Goal: Task Accomplishment & Management: Use online tool/utility

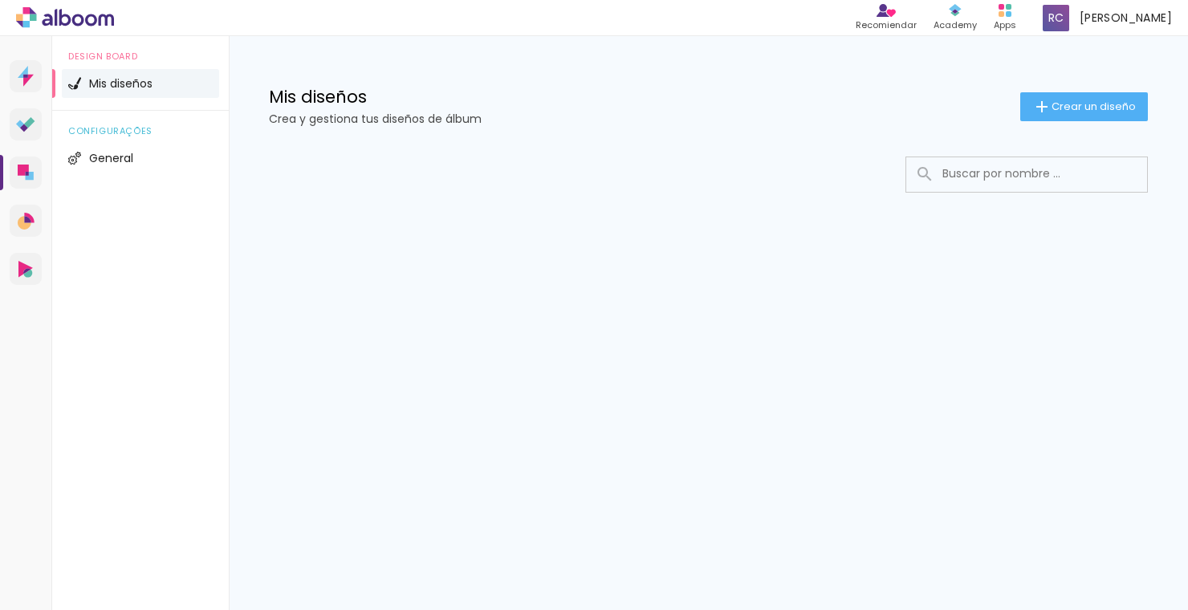
click at [993, 178] on input at bounding box center [1048, 173] width 229 height 33
type input "FOTOGRAFIA DEPORTIVA"
type paper-input "FOTOGRAFIA DEPORTIVA"
click at [919, 172] on iron-icon at bounding box center [924, 174] width 19 height 19
click at [922, 175] on iron-icon at bounding box center [924, 174] width 19 height 19
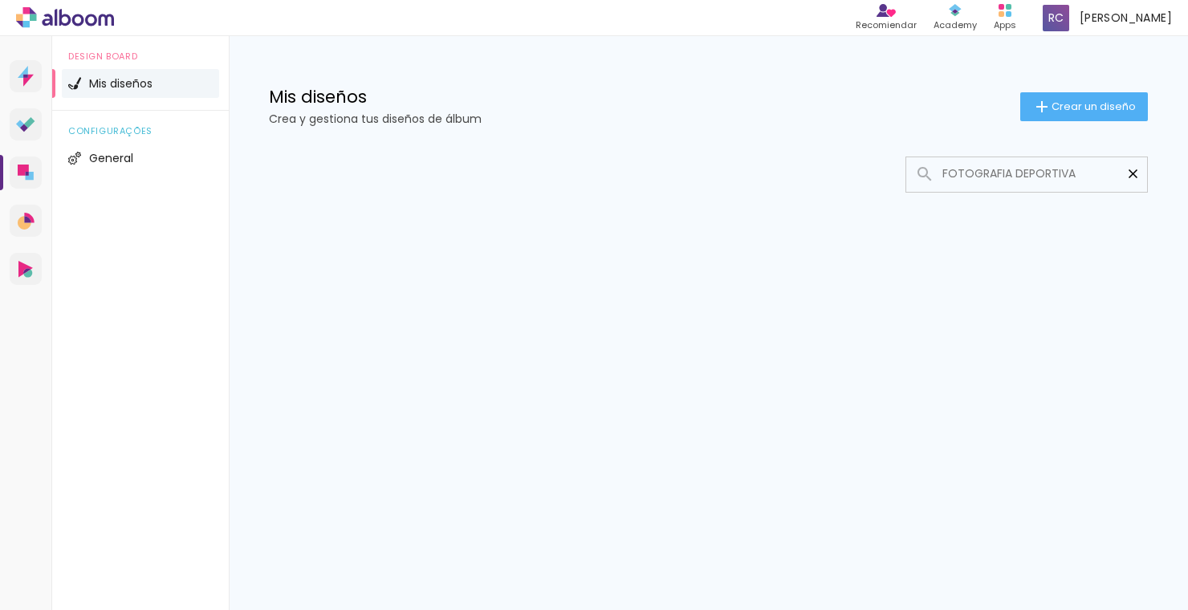
click at [1132, 164] on paper-icon-button at bounding box center [1133, 174] width 28 height 28
click at [120, 154] on span "General" at bounding box center [111, 158] width 44 height 11
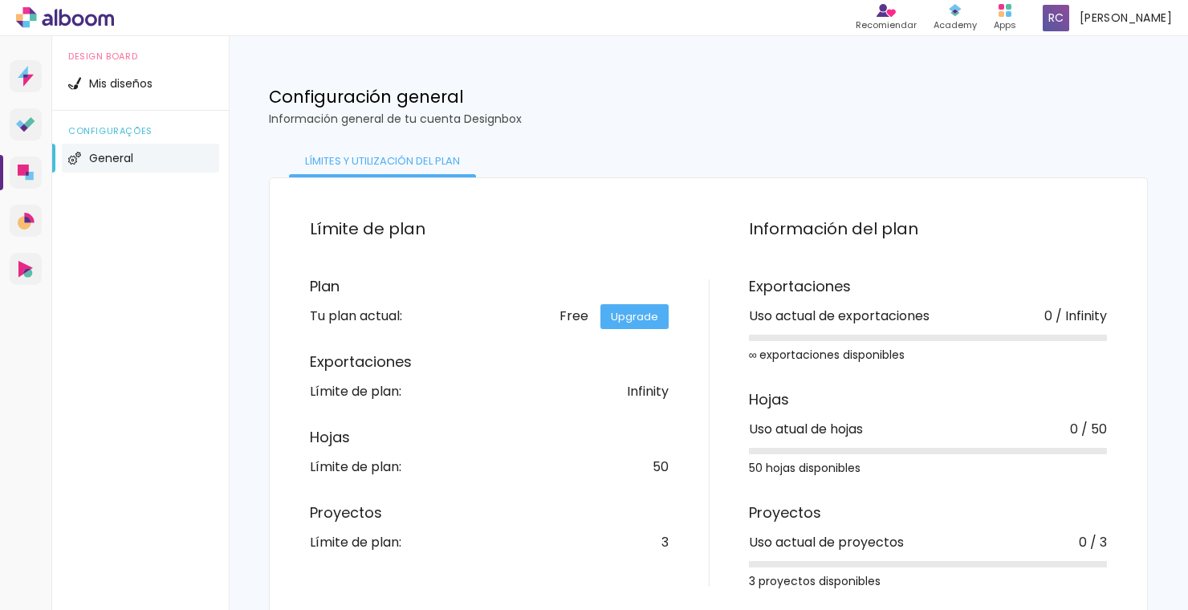
scroll to position [17, 0]
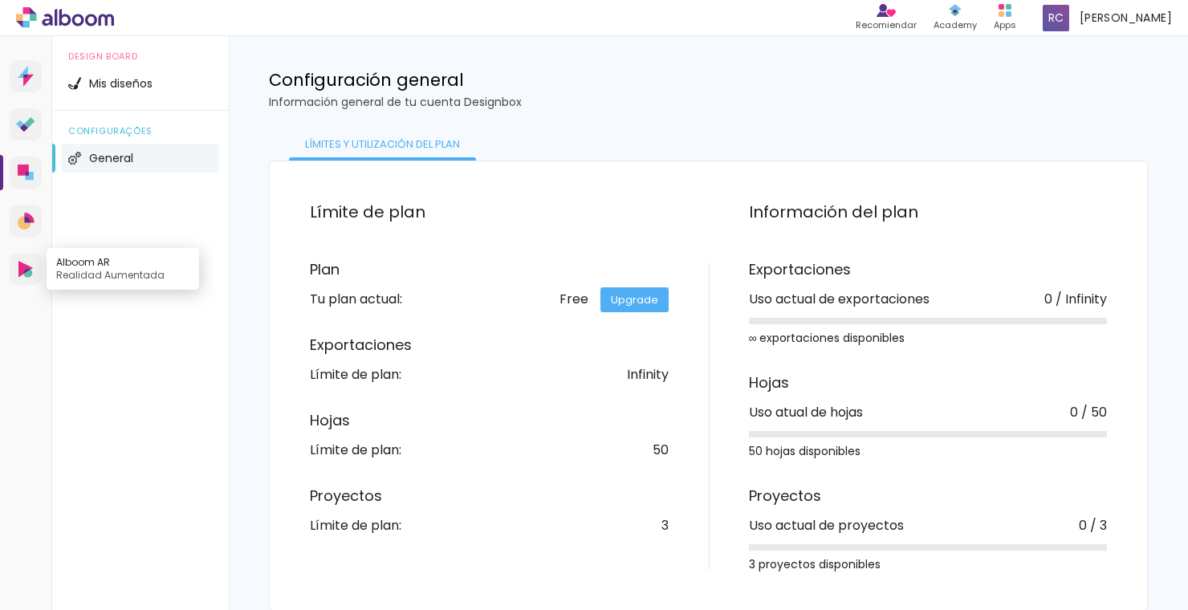
click at [22, 265] on icon at bounding box center [25, 269] width 14 height 17
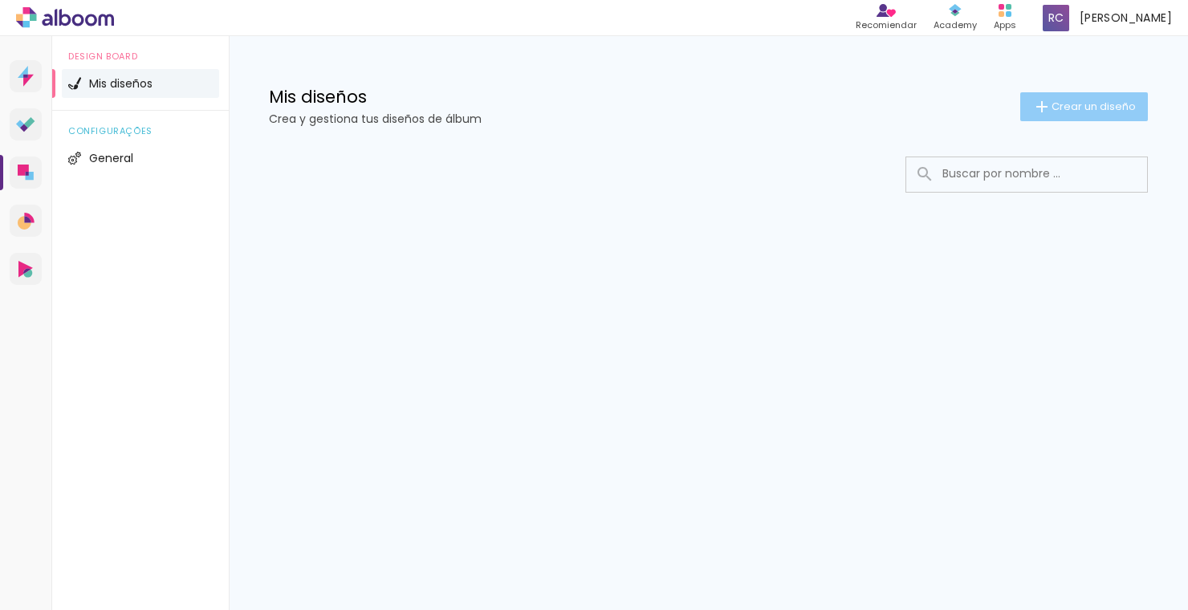
click at [1059, 116] on paper-button "Crear un diseño" at bounding box center [1084, 106] width 128 height 29
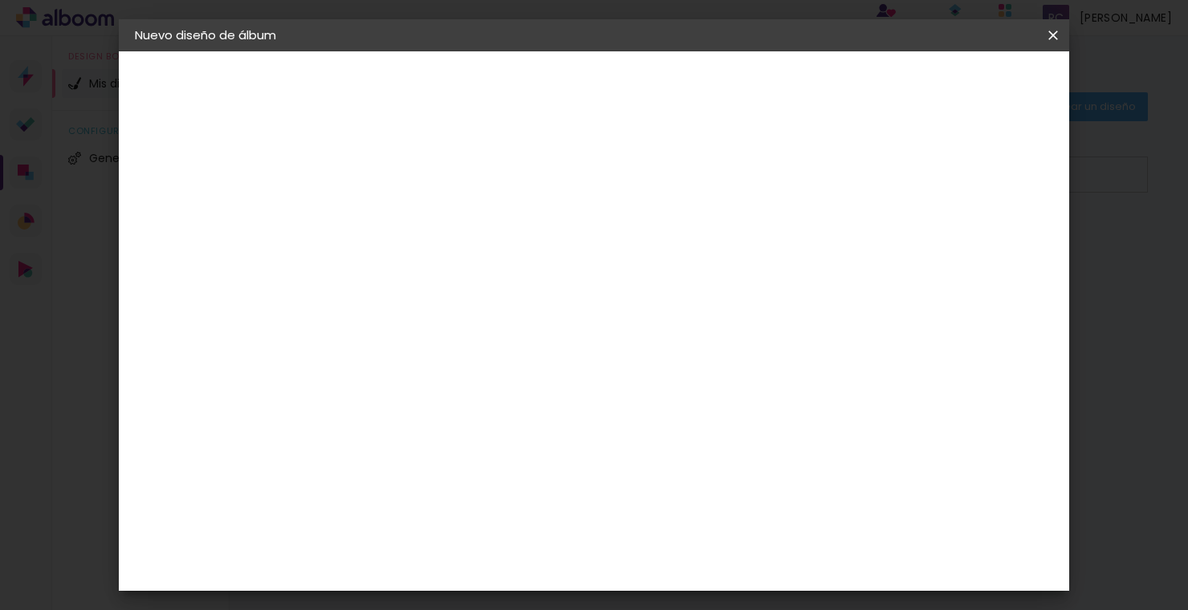
click at [397, 223] on input at bounding box center [397, 215] width 0 height 25
type input "FOTOGRAFIA DEPORTIVA"
type paper-input "FOTOGRAFIA DEPORTIVA"
click at [555, 75] on paper-button "Avanzar" at bounding box center [516, 84] width 77 height 27
click at [450, 262] on input "text" at bounding box center [403, 256] width 93 height 20
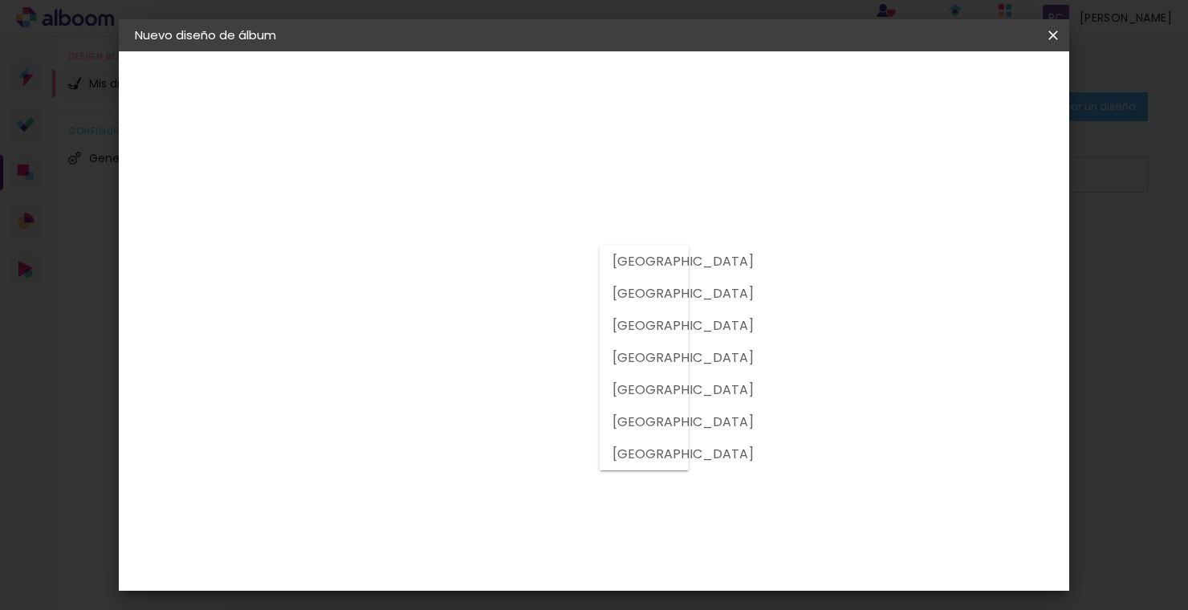
click at [549, 188] on div "Proveedor Elija un proveedor o avance con el tamaño libre. Volver Avanzar" at bounding box center [488, 119] width 321 height 136
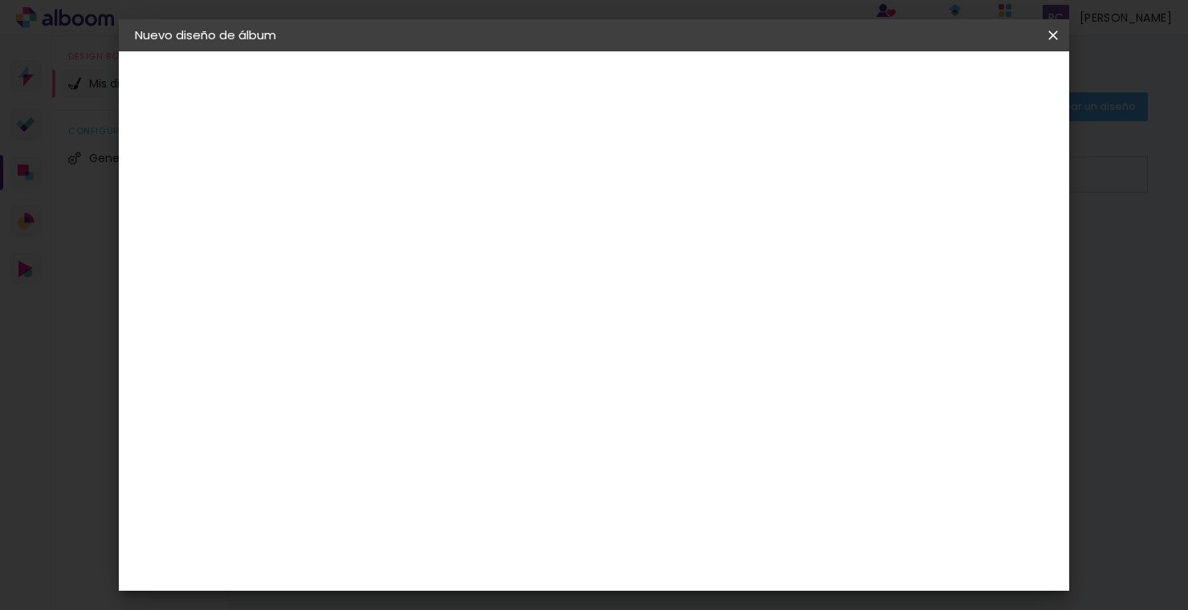
click at [0, 0] on slot "Volver" at bounding box center [0, 0] width 0 height 0
click at [555, 75] on paper-button "Avanzar" at bounding box center [516, 84] width 77 height 27
click at [1053, 28] on iron-icon at bounding box center [1053, 35] width 19 height 16
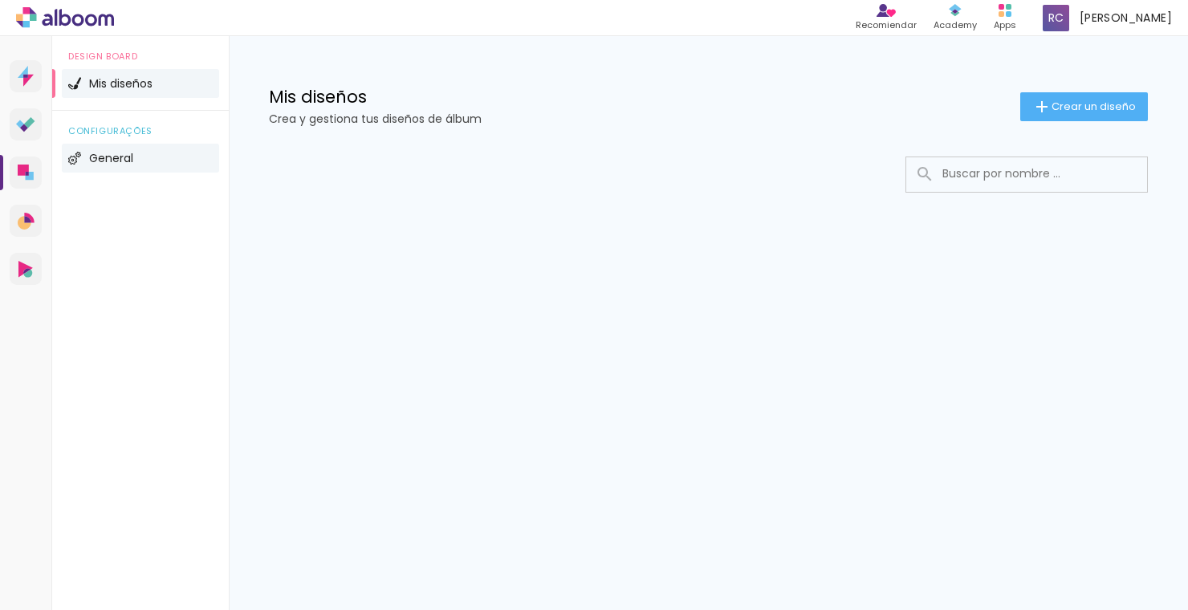
click at [119, 149] on li "General" at bounding box center [140, 158] width 157 height 29
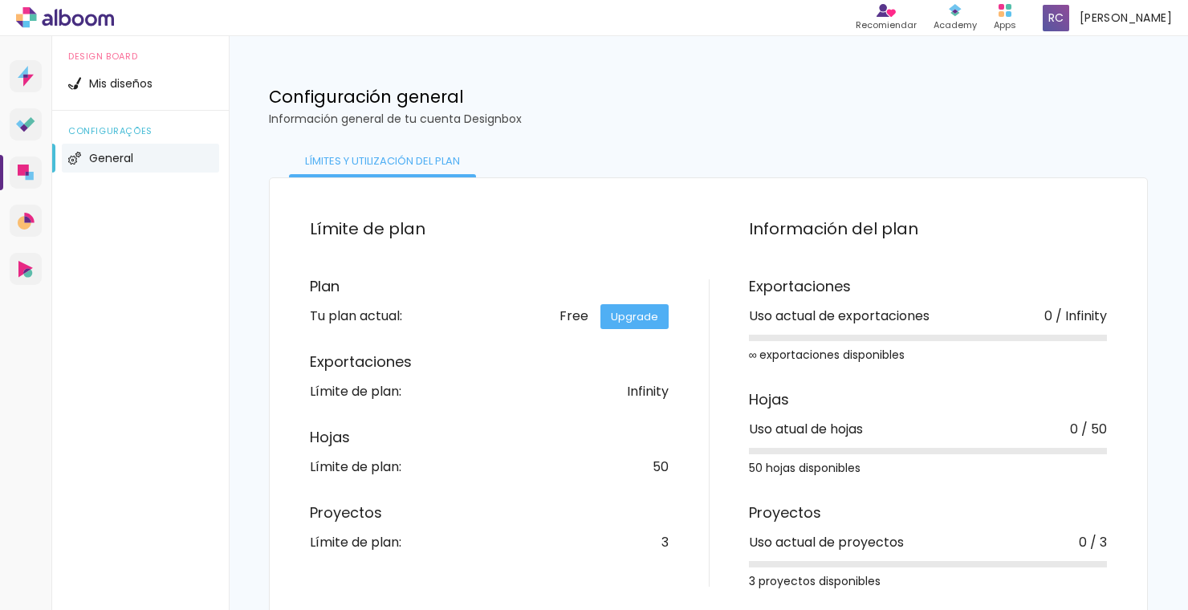
scroll to position [17, 0]
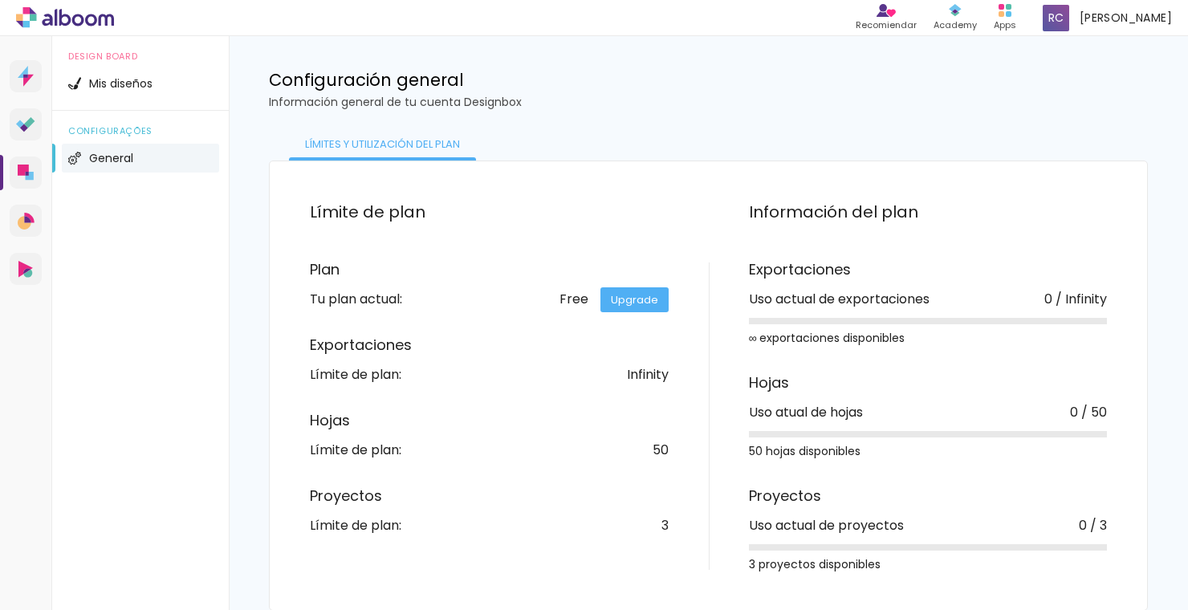
click at [27, 170] on icon at bounding box center [23, 170] width 11 height 11
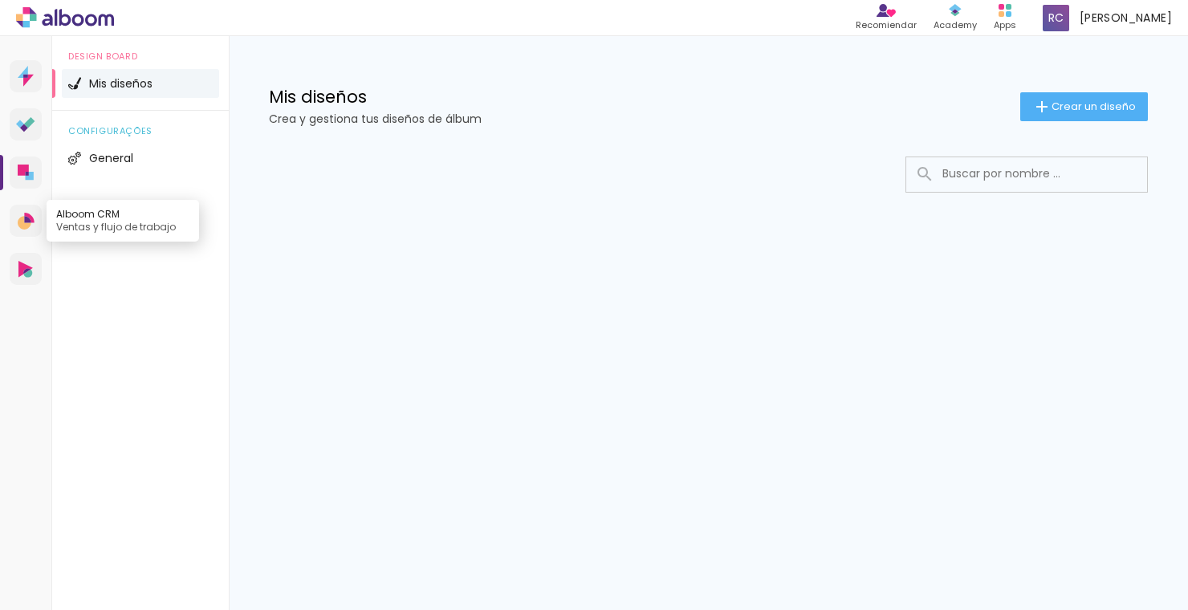
click at [22, 222] on icon at bounding box center [25, 223] width 14 height 14
click at [20, 72] on icon at bounding box center [26, 76] width 16 height 21
